Goal: Transaction & Acquisition: Purchase product/service

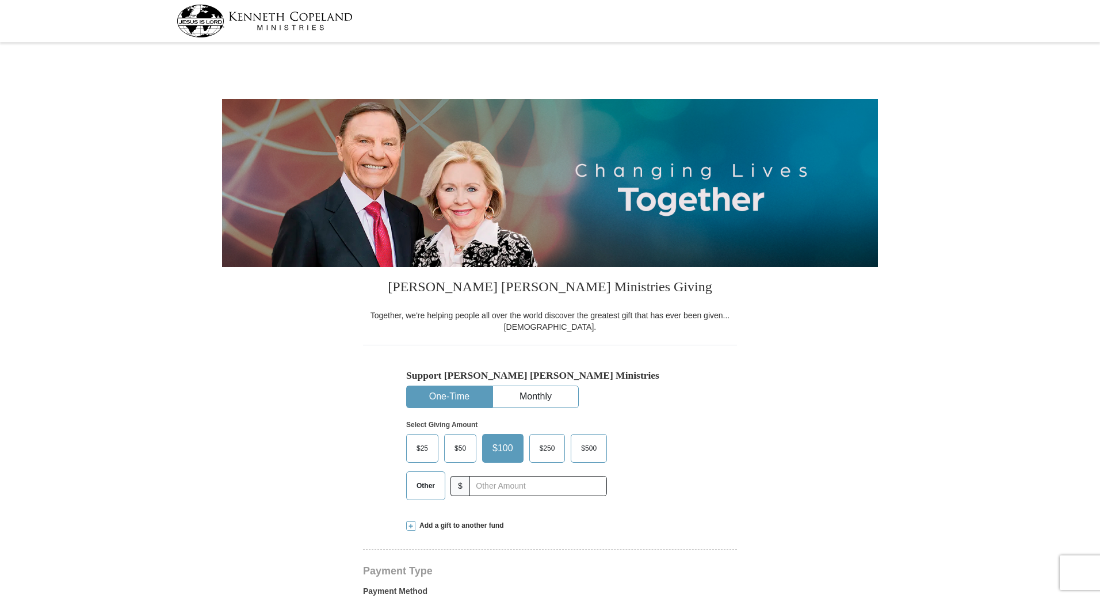
select select "WA"
click at [487, 488] on input "text" at bounding box center [538, 486] width 128 height 20
type input "105.00"
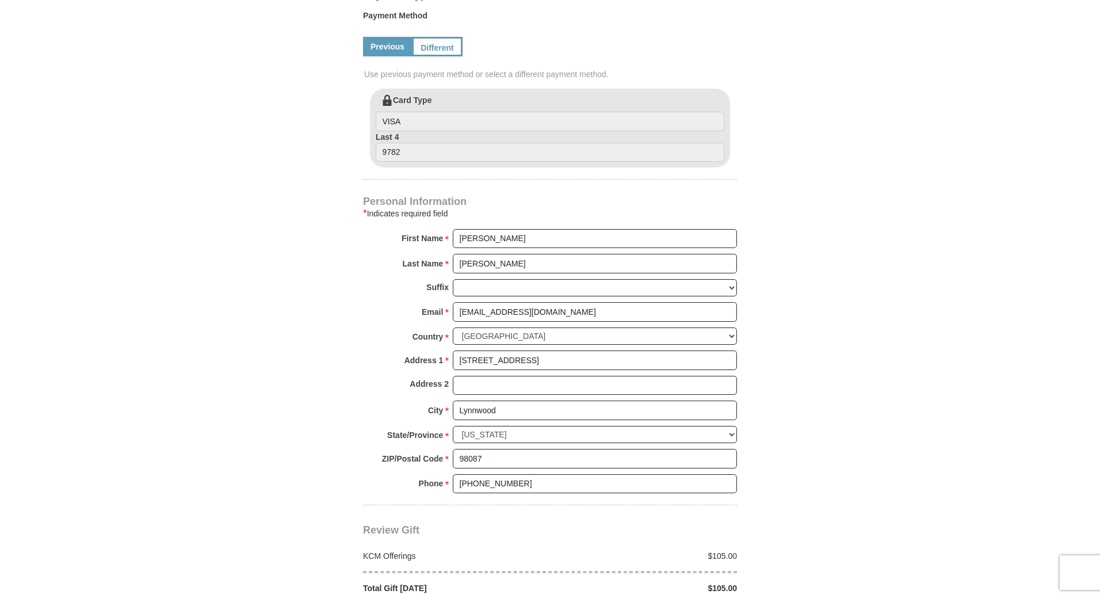
scroll to position [767, 0]
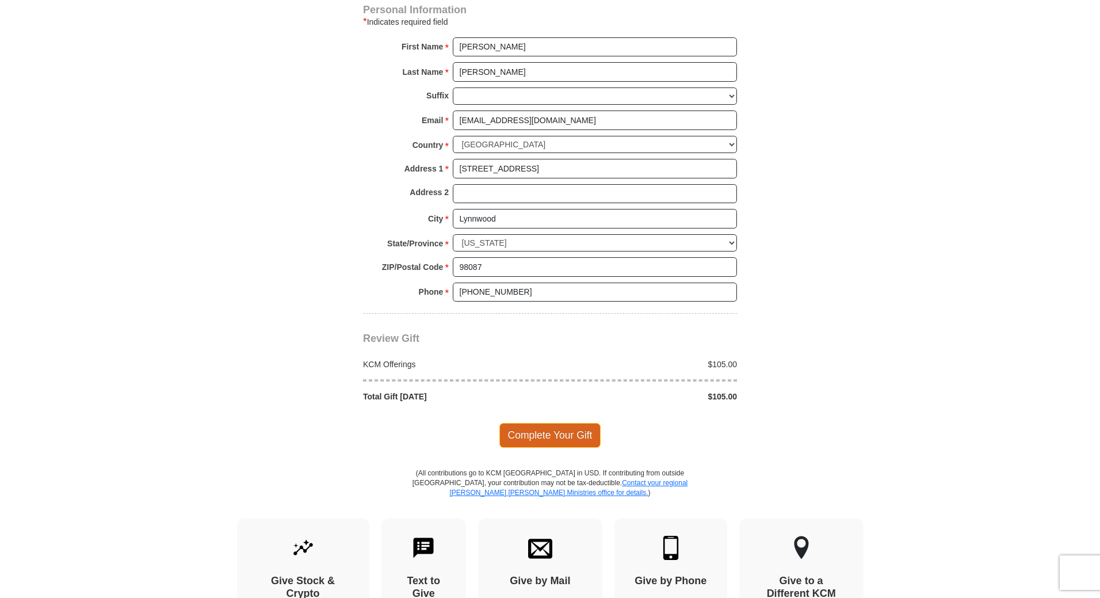
click at [573, 437] on span "Complete Your Gift" at bounding box center [550, 435] width 102 height 24
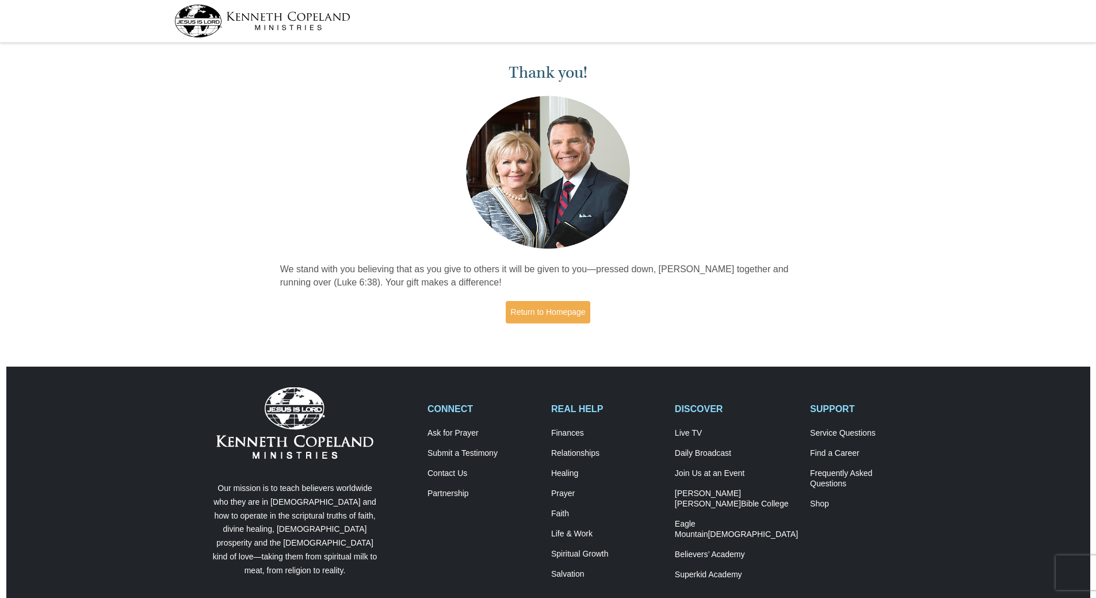
click at [196, 23] on img at bounding box center [262, 21] width 176 height 33
